Goal: Information Seeking & Learning: Learn about a topic

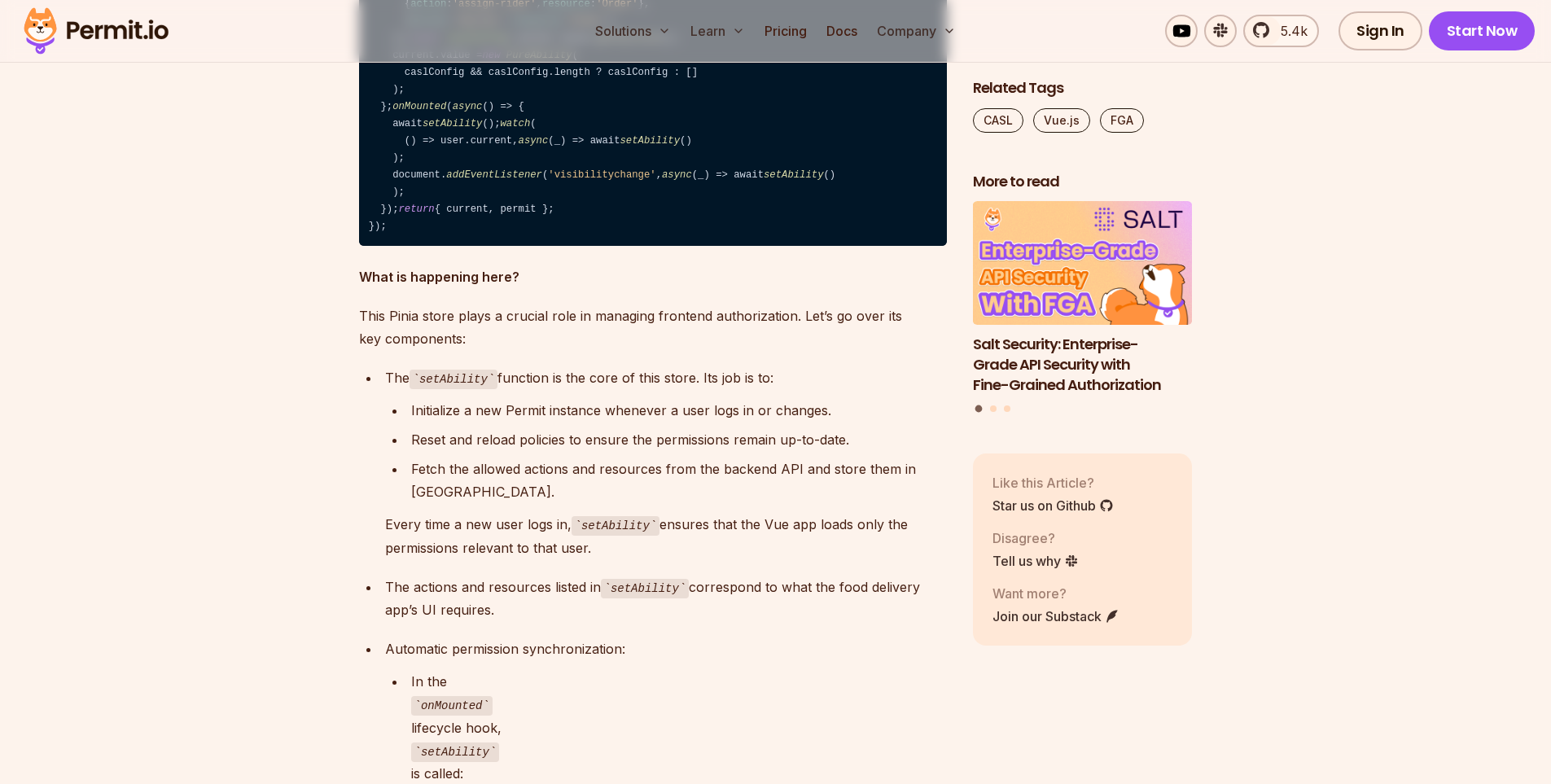
scroll to position [6510, 0]
copy span "abilities"
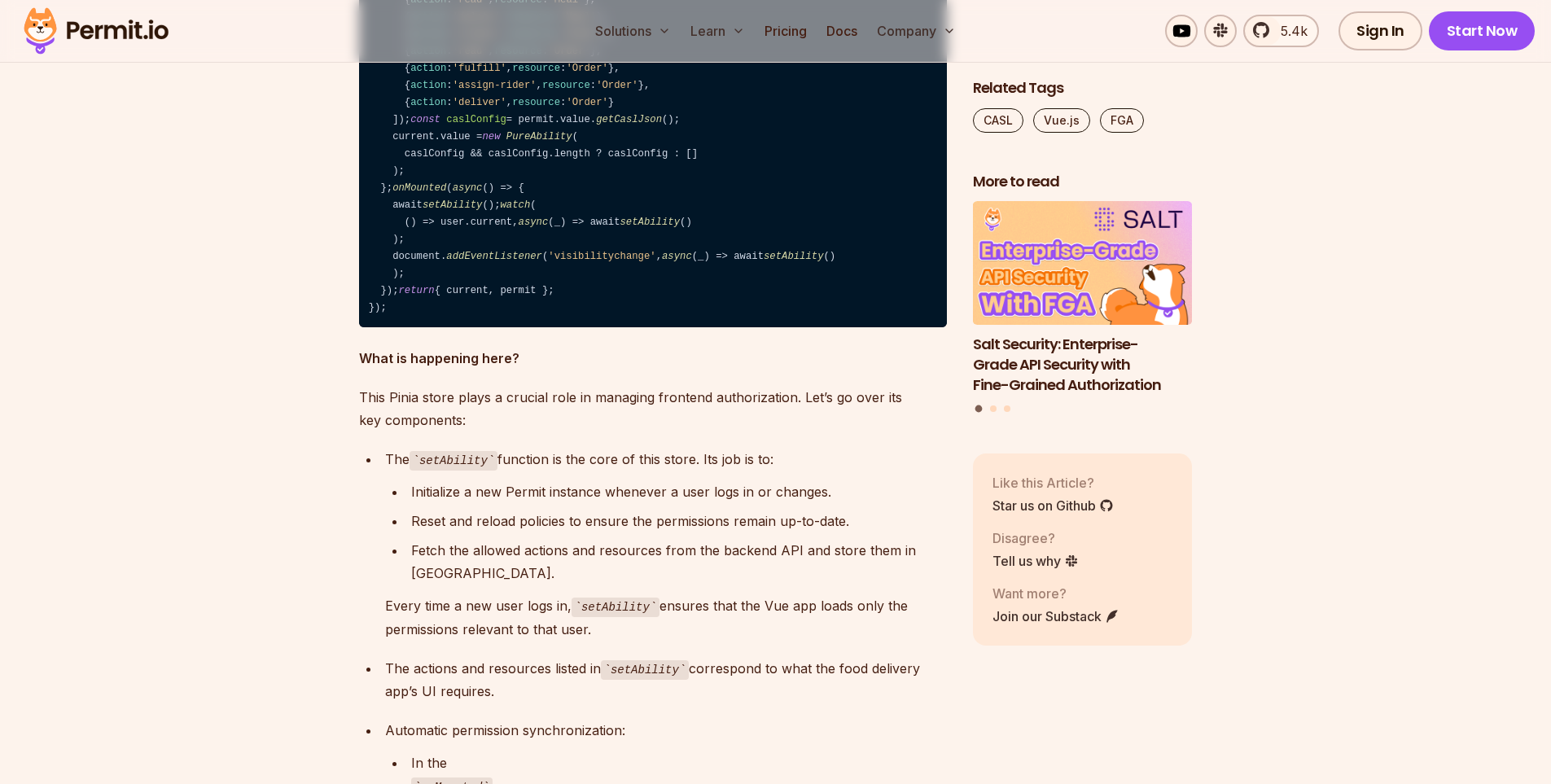
drag, startPoint x: 364, startPoint y: 190, endPoint x: 484, endPoint y: 567, distance: 395.6
click at [484, 327] on code "// In src/stores/abilities.ts import { PureAbility } from '@casl/ability' ; imp…" at bounding box center [653, 52] width 588 height 551
click at [440, 205] on code "// In src/stores/abilities.ts import { PureAbility } from '@casl/ability' ; imp…" at bounding box center [653, 52] width 588 height 551
click at [442, 207] on code "// In src/stores/abilities.ts import { PureAbility } from '@casl/ability' ; imp…" at bounding box center [653, 52] width 588 height 551
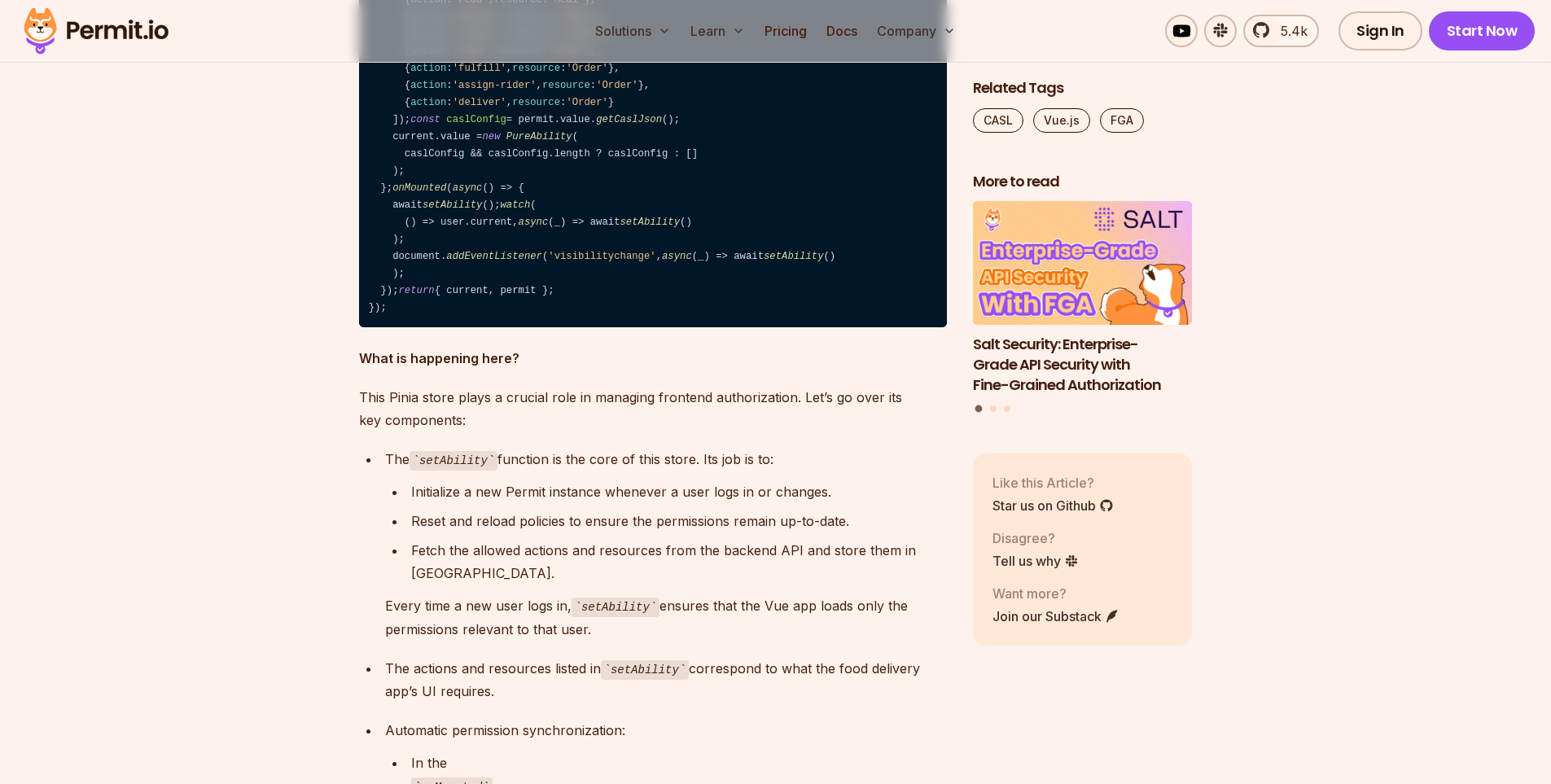
click at [442, 207] on code "// In src/stores/abilities.ts import { PureAbility } from '@casl/ability' ; imp…" at bounding box center [653, 52] width 588 height 551
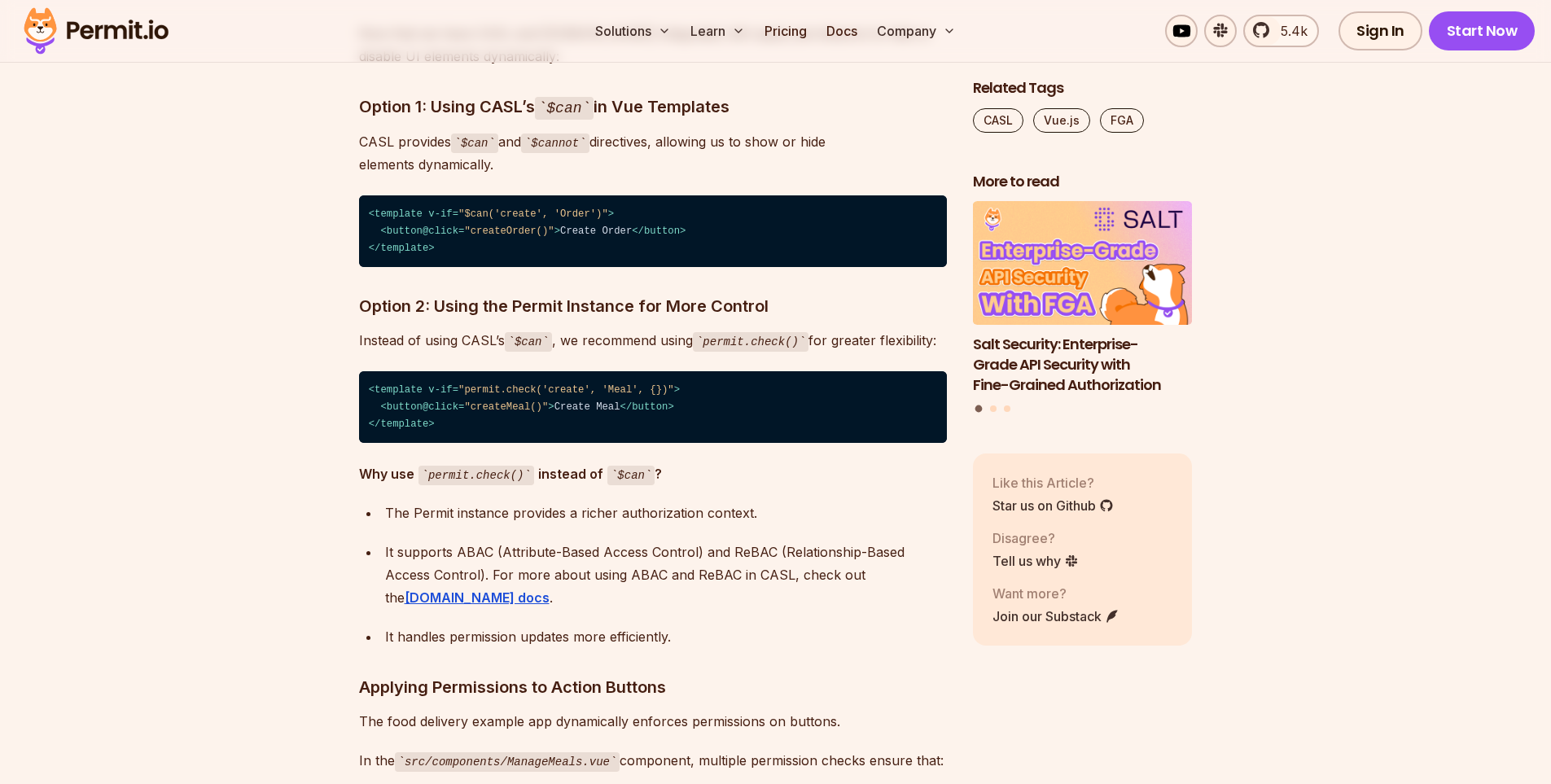
scroll to position [7700, 0]
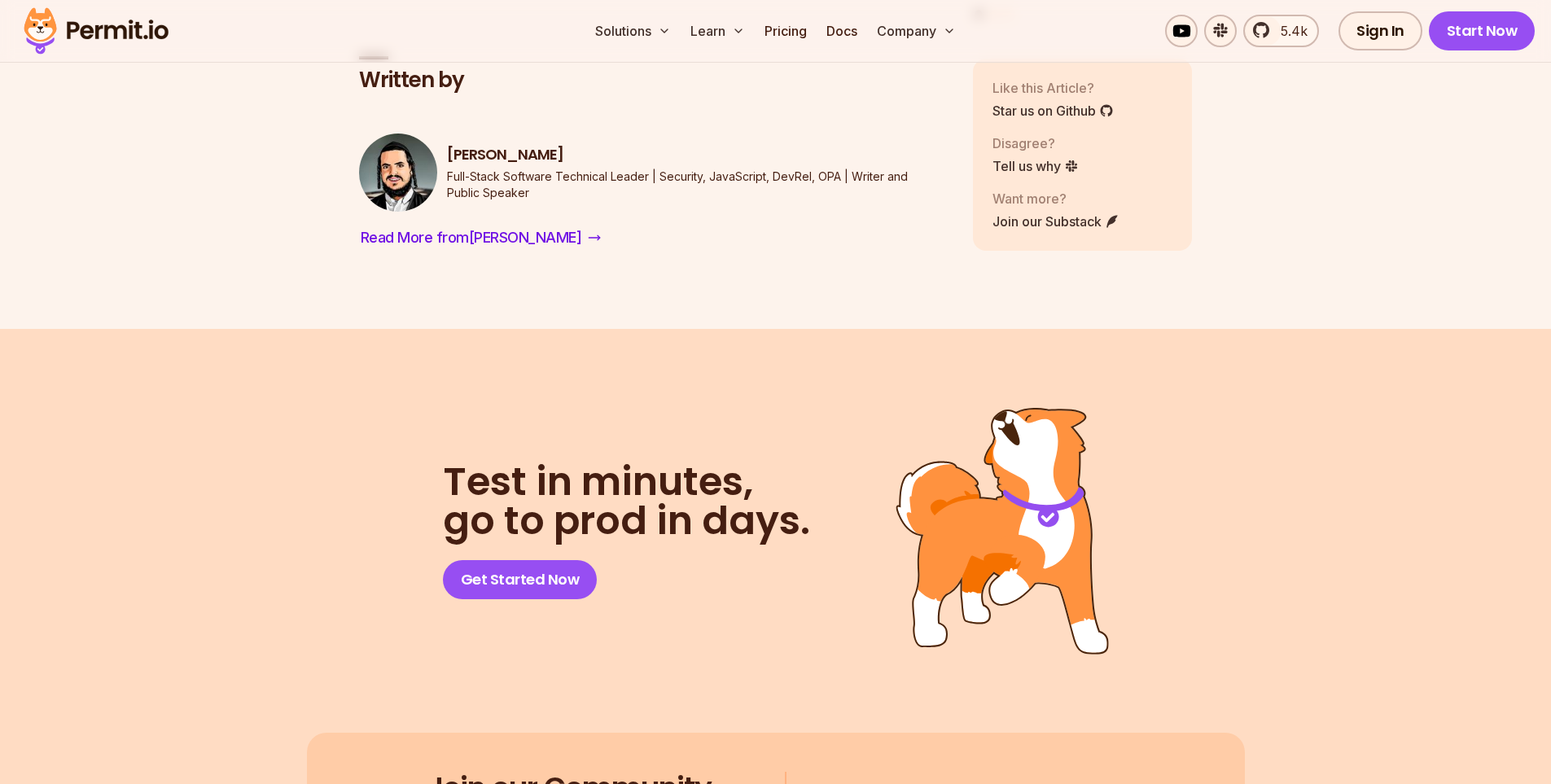
scroll to position [11390, 0]
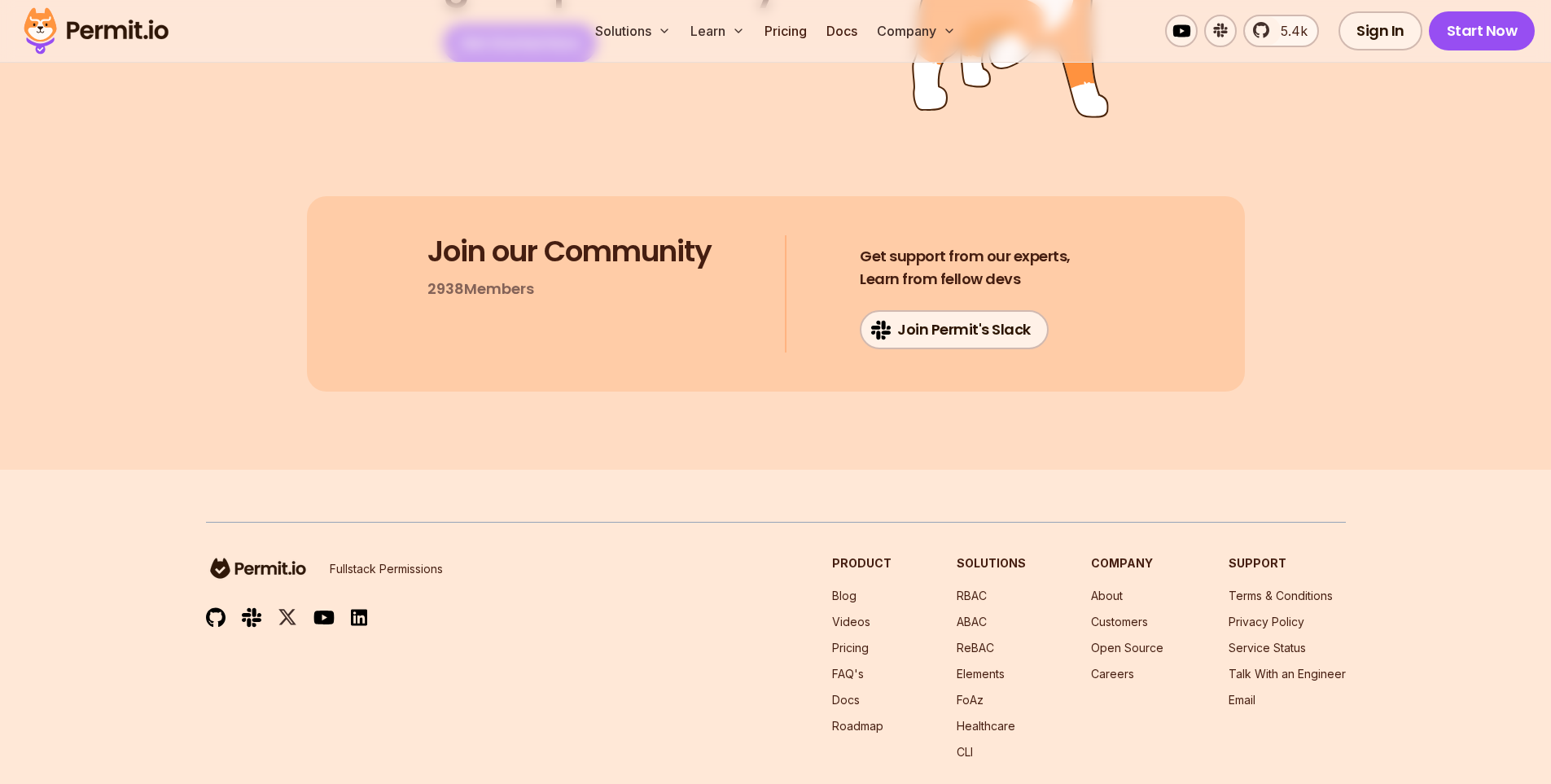
scroll to position [11390, 0]
